Goal: Check status: Check status

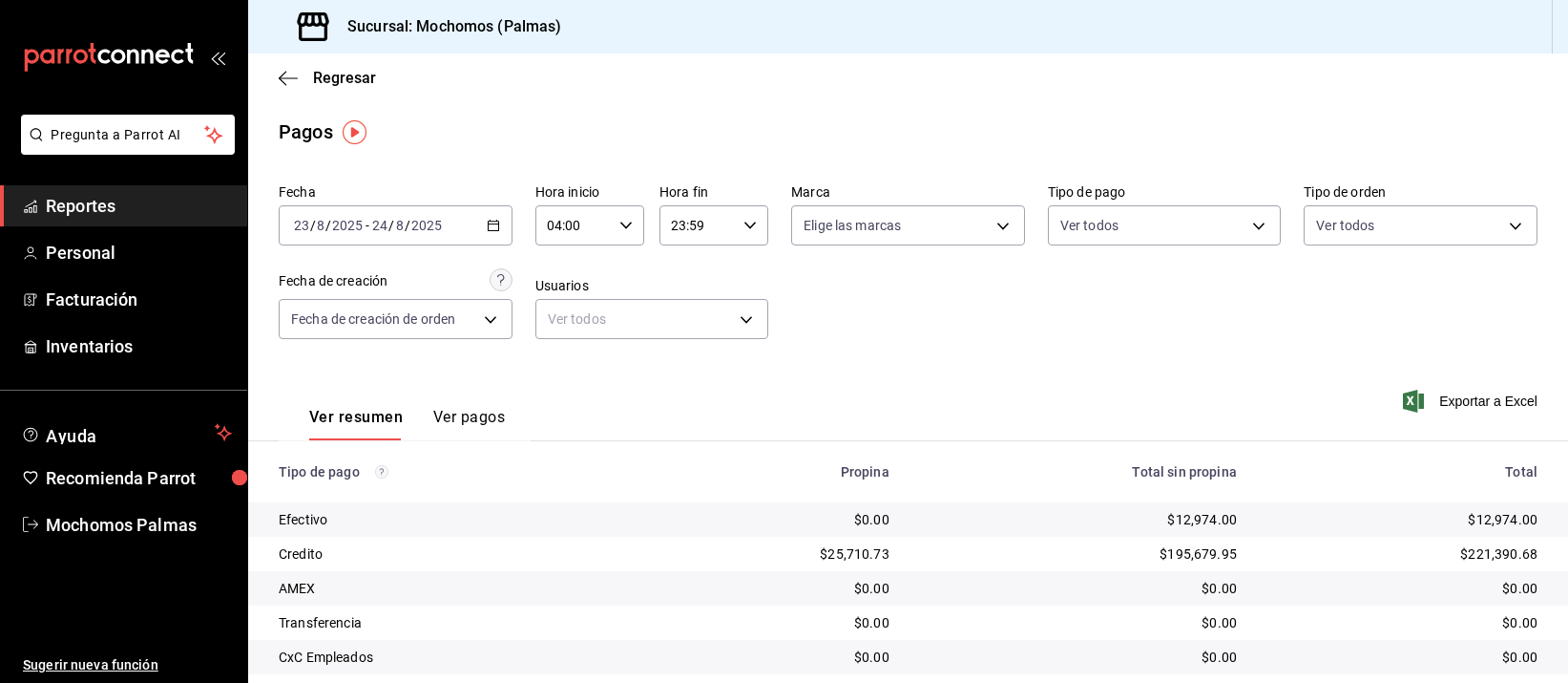
click at [1072, 485] on th "Total sin propina" at bounding box center [1078, 471] width 347 height 61
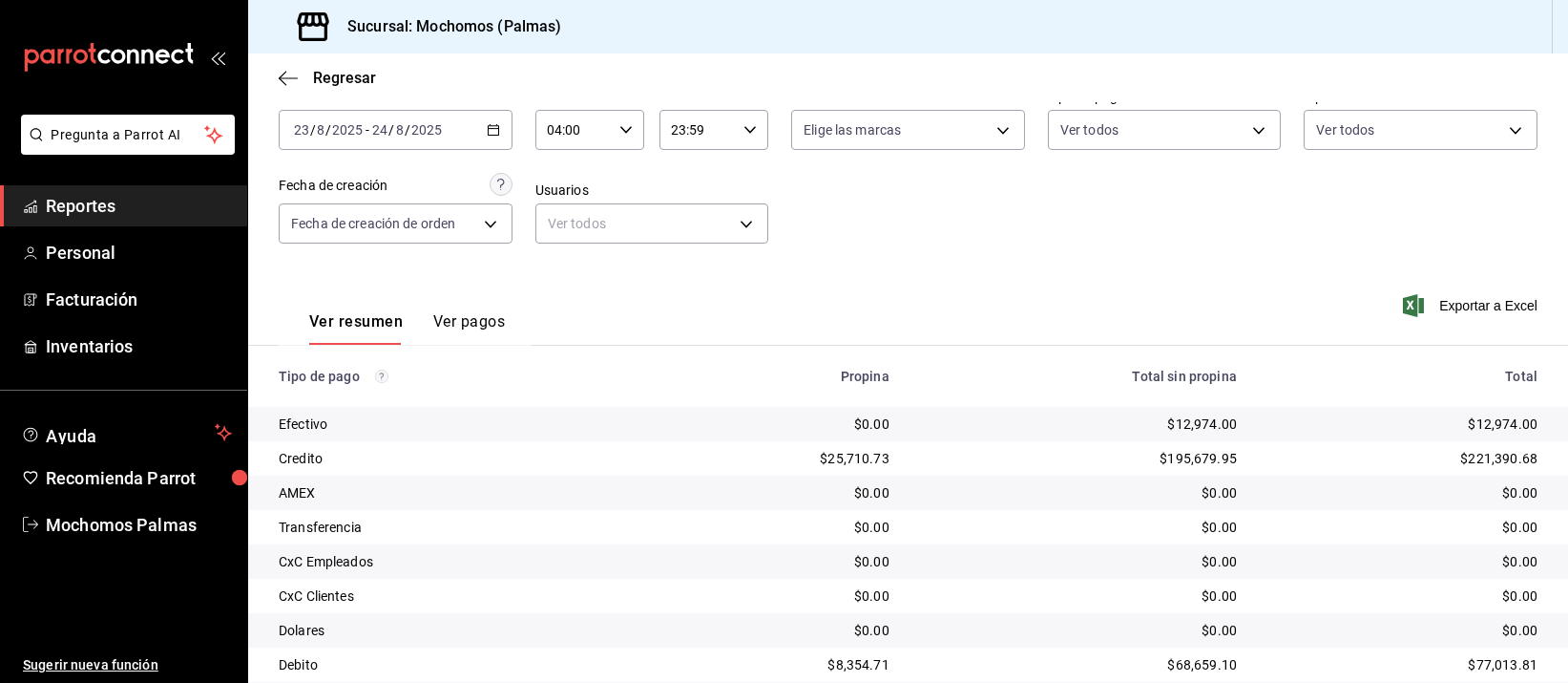
scroll to position [194, 0]
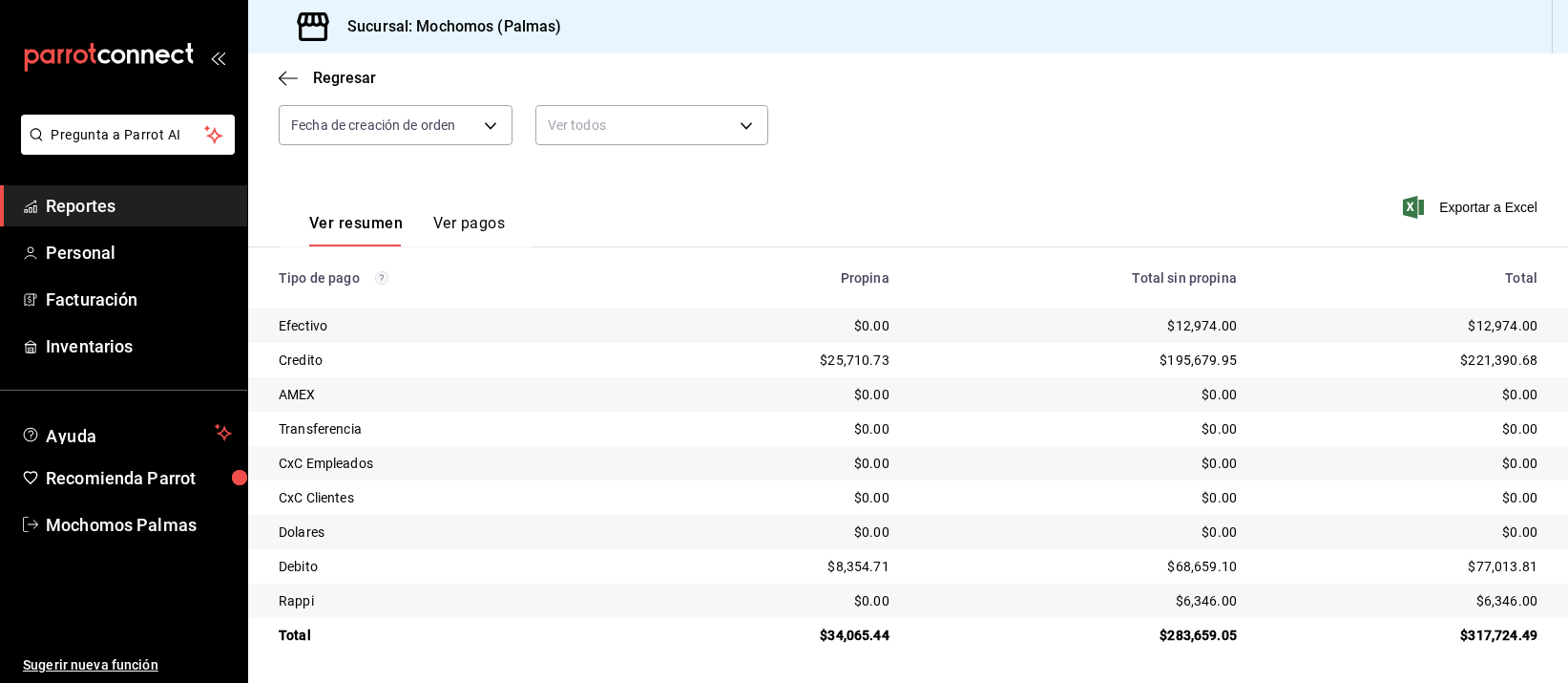
click at [1050, 509] on td "$0.00" at bounding box center [1078, 498] width 347 height 35
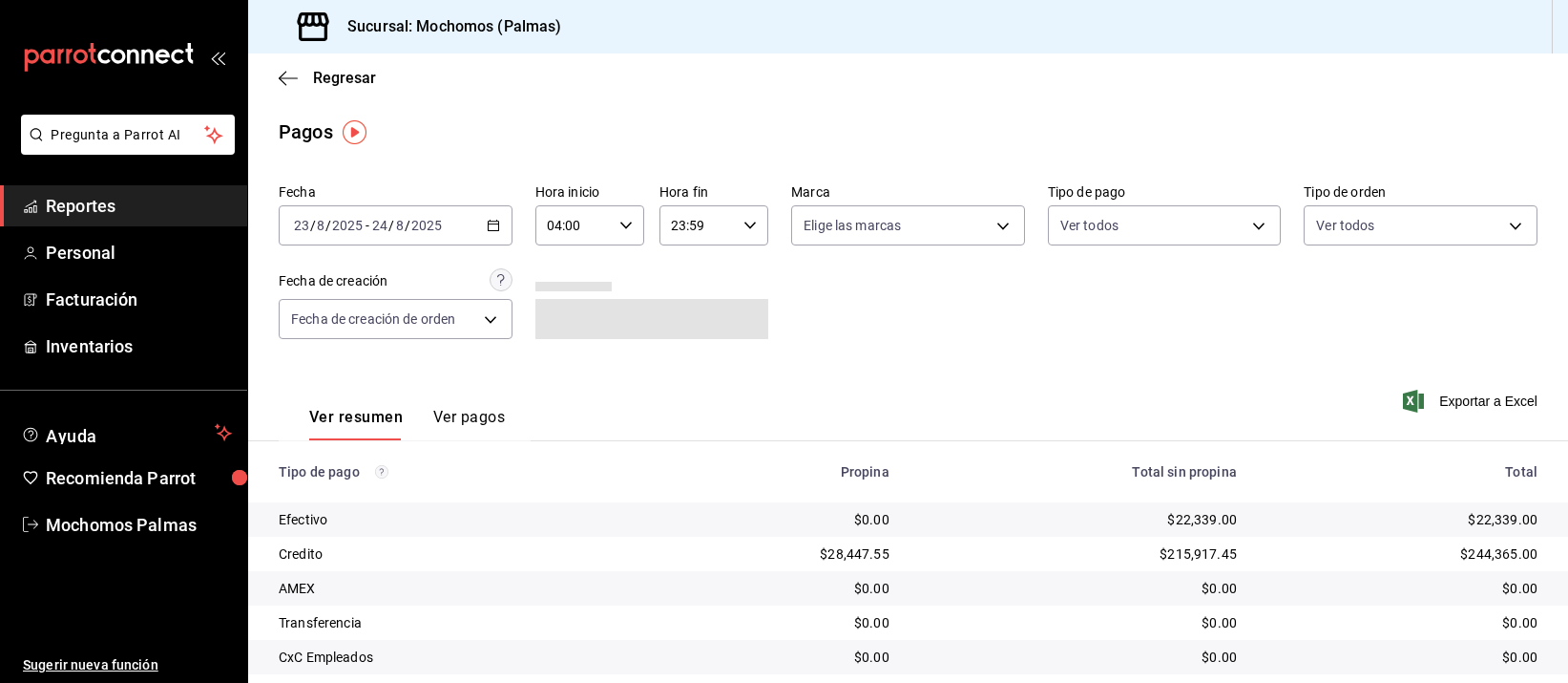
scroll to position [194, 0]
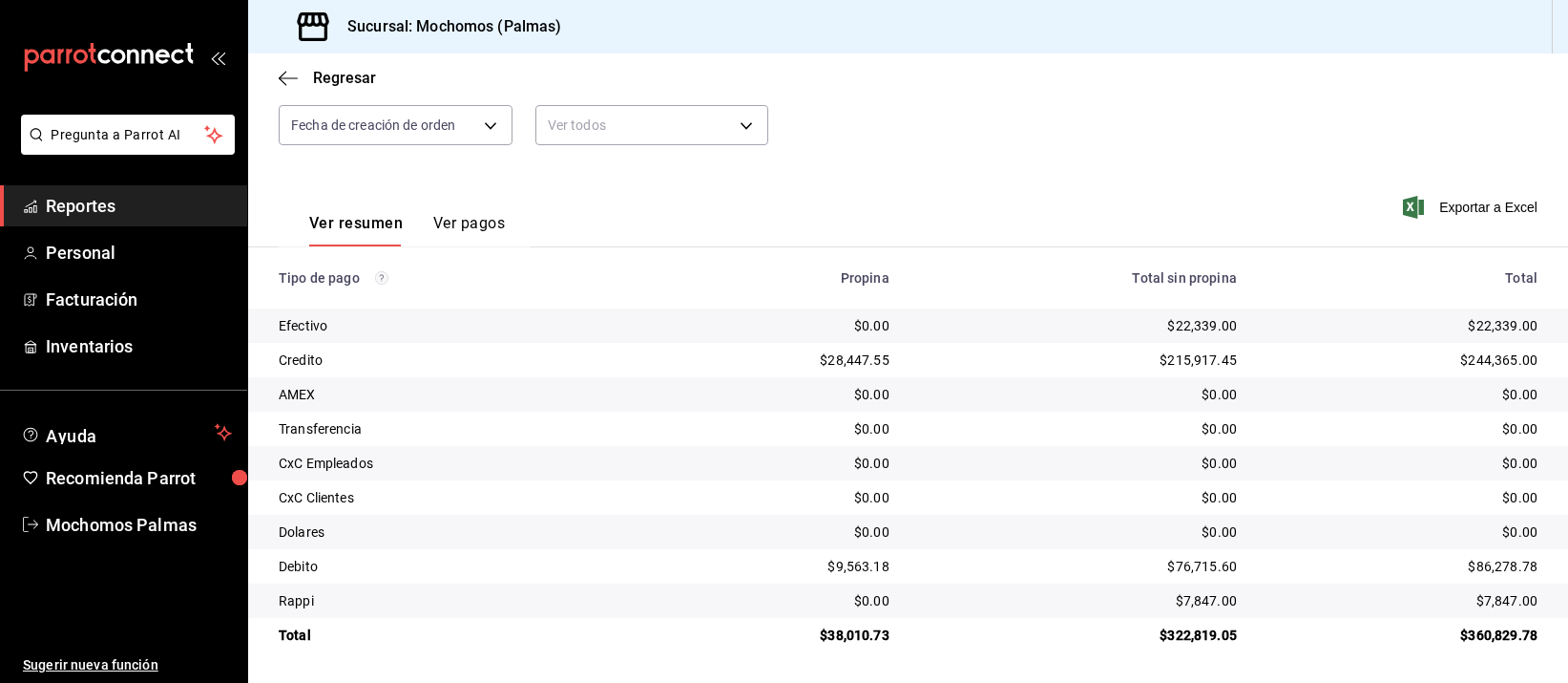
click at [1402, 435] on div "$0.00" at bounding box center [1403, 428] width 271 height 19
click at [1203, 416] on td "$0.00" at bounding box center [1078, 429] width 347 height 35
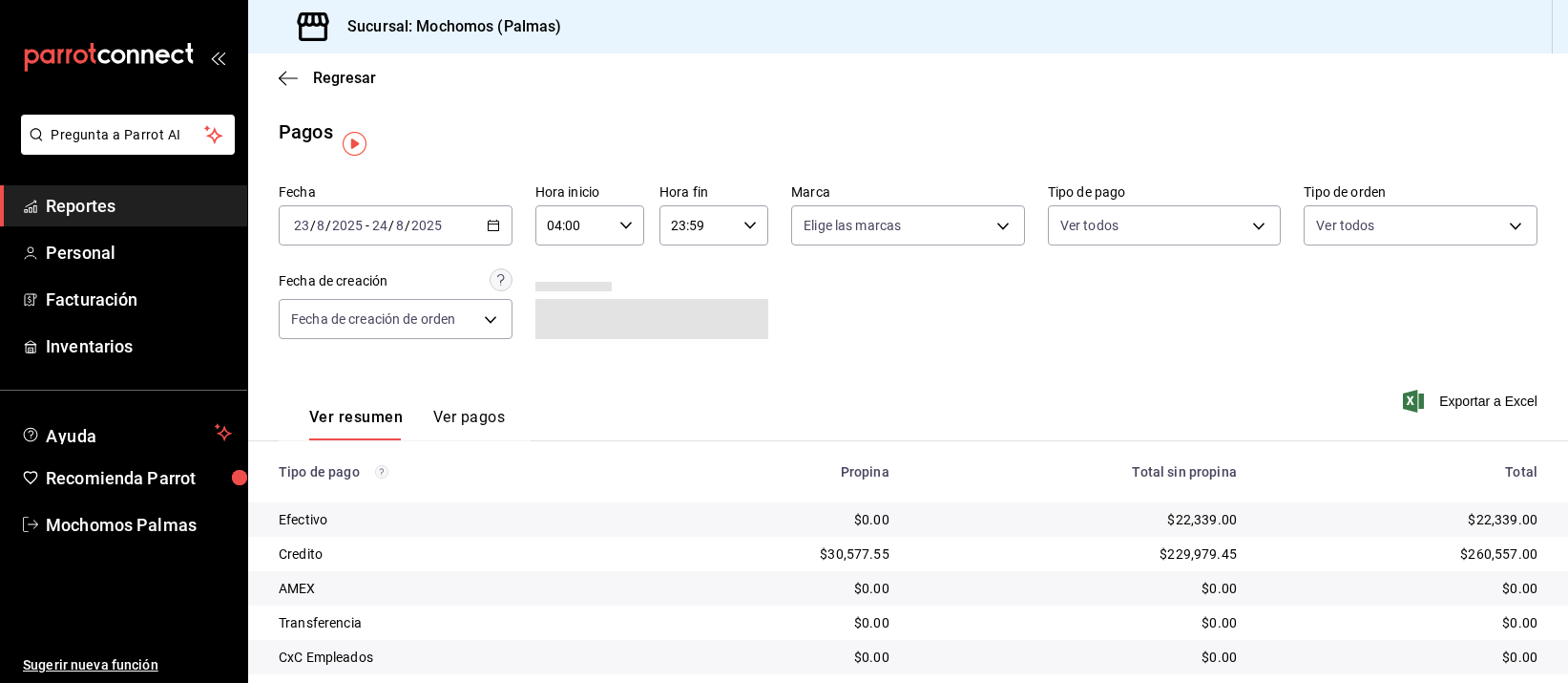
click at [487, 220] on icon "button" at bounding box center [492, 225] width 13 height 13
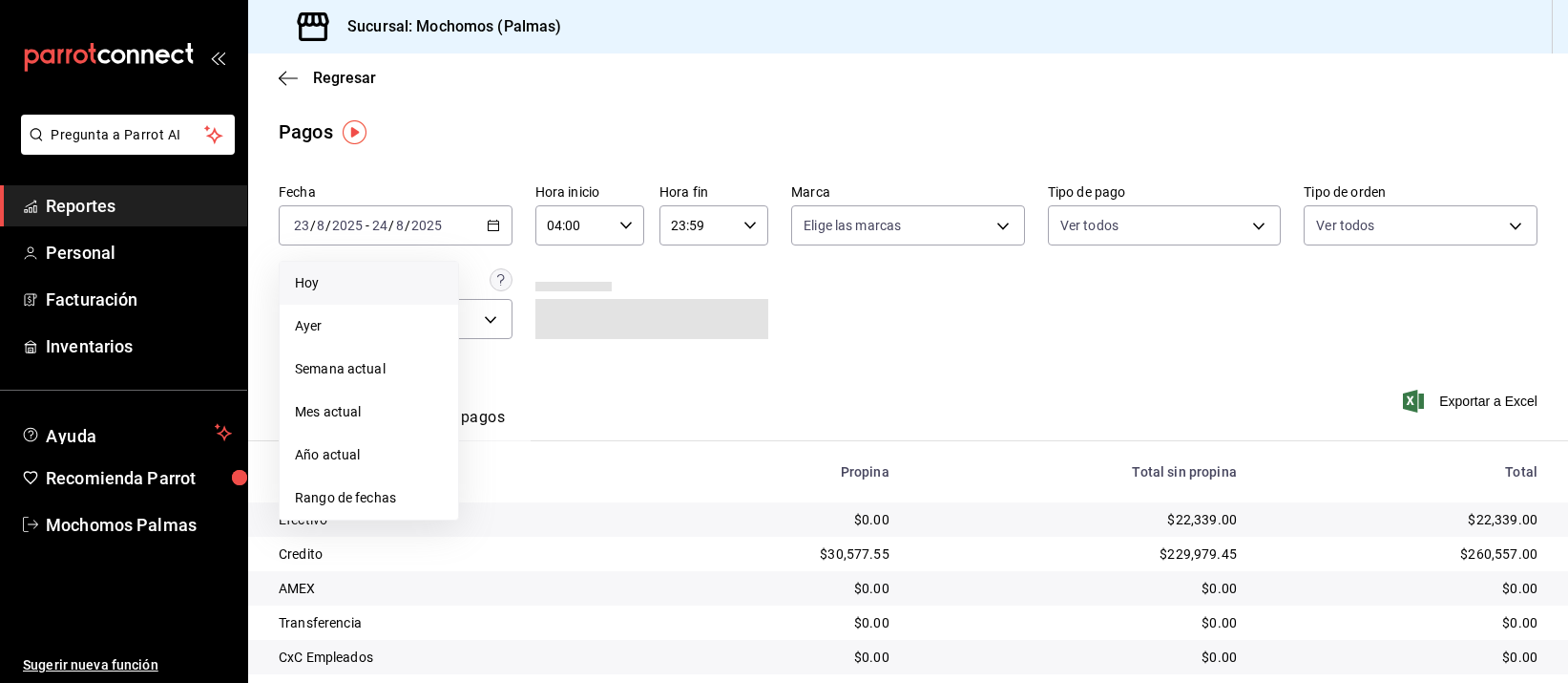
click at [381, 275] on span "Hoy" at bounding box center [368, 283] width 148 height 20
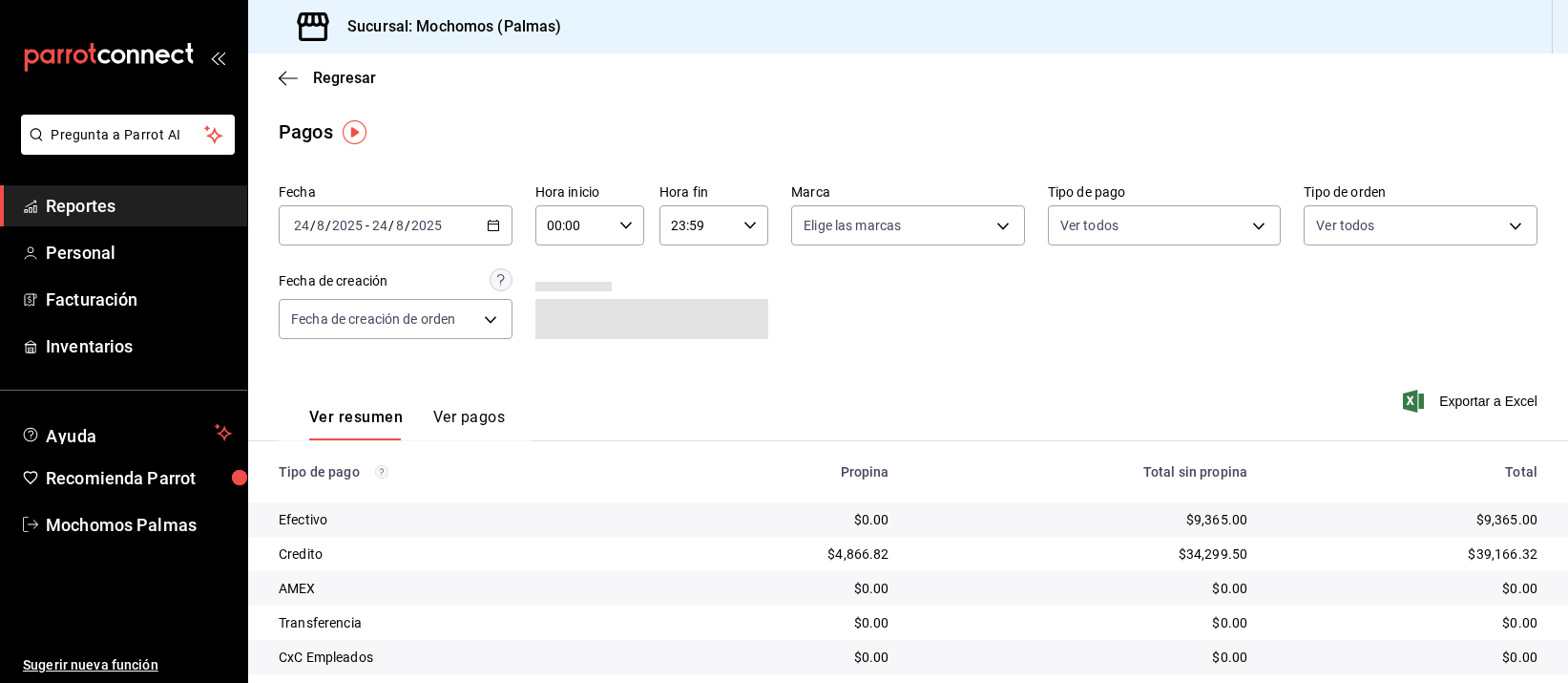
click at [622, 224] on icon "button" at bounding box center [626, 225] width 13 height 13
click at [558, 333] on span "04" at bounding box center [558, 338] width 23 height 15
type input "04:00"
click at [1248, 388] on div at bounding box center [784, 342] width 1568 height 683
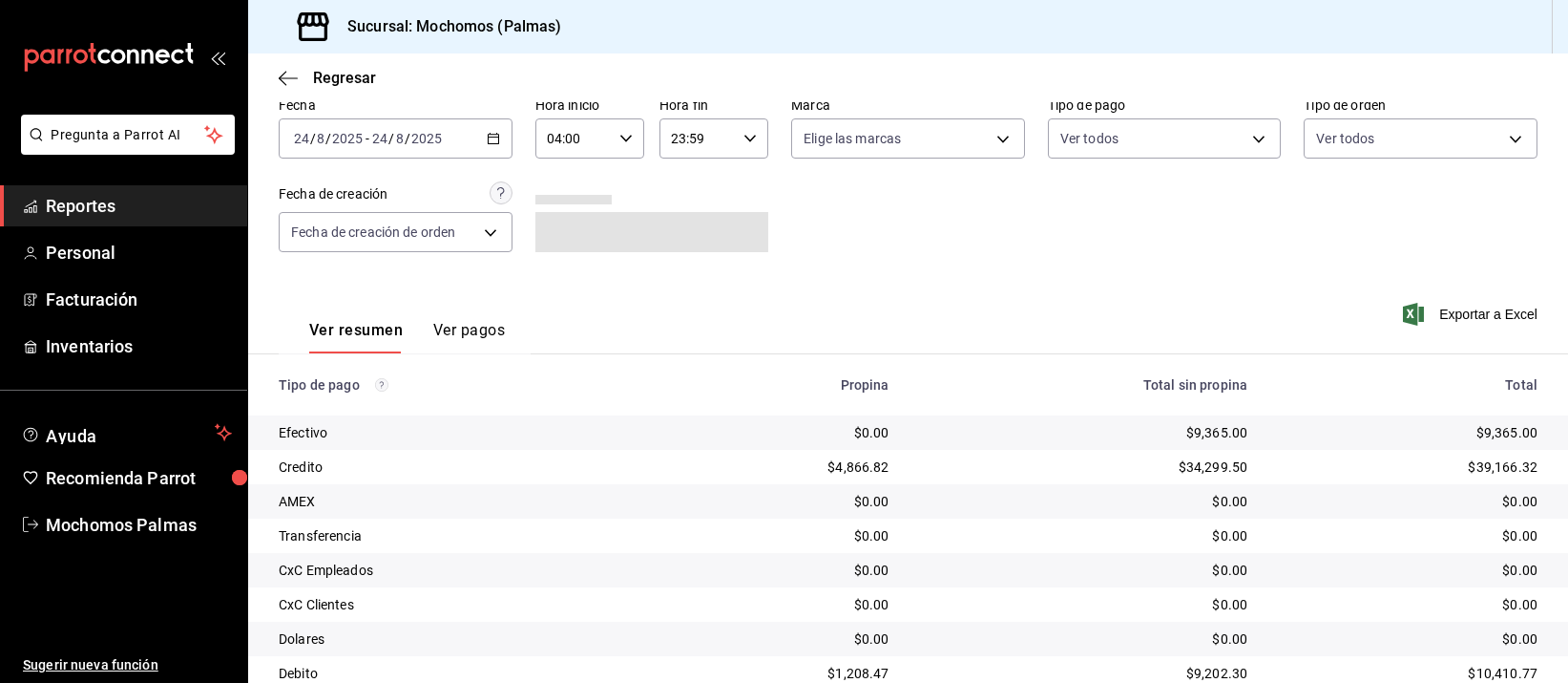
scroll to position [194, 0]
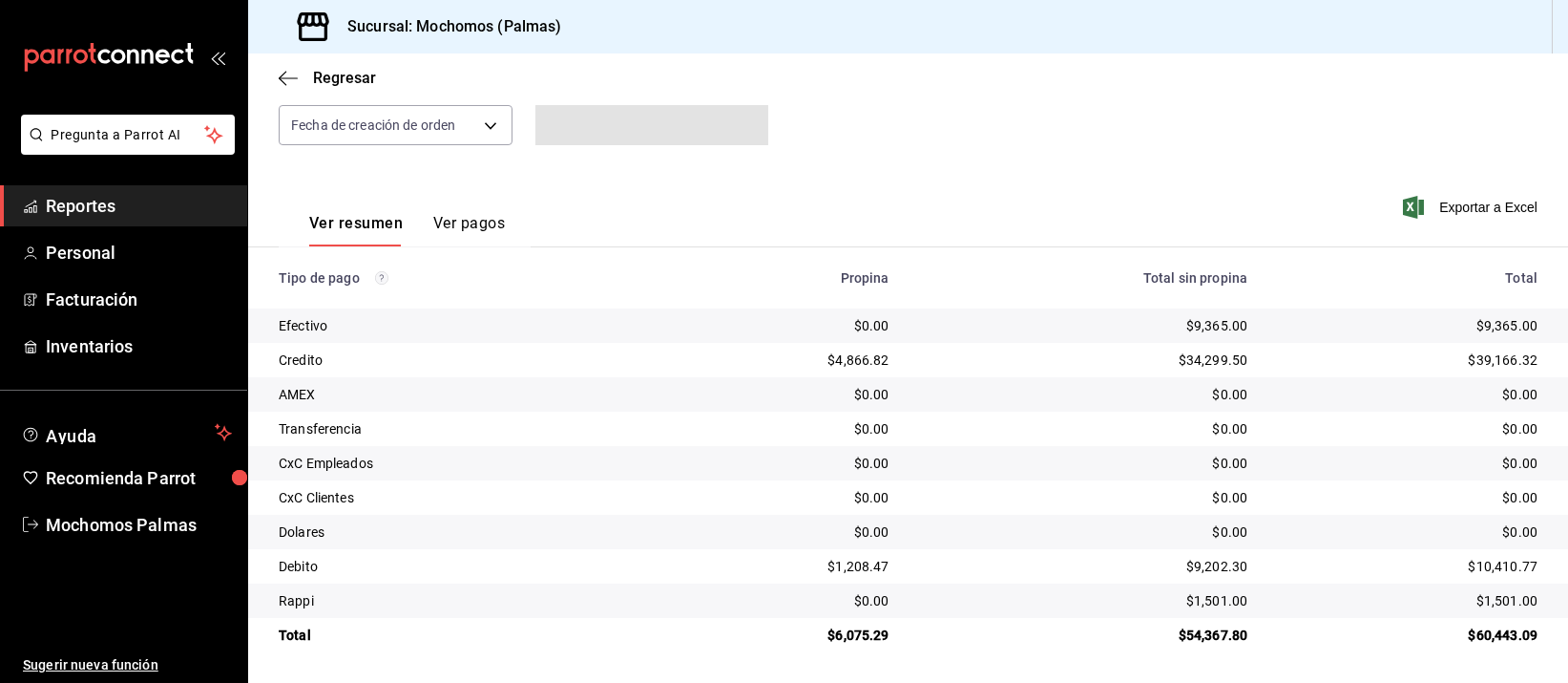
click at [1088, 385] on div "$0.00" at bounding box center [1084, 394] width 328 height 19
